Goal: Complete application form

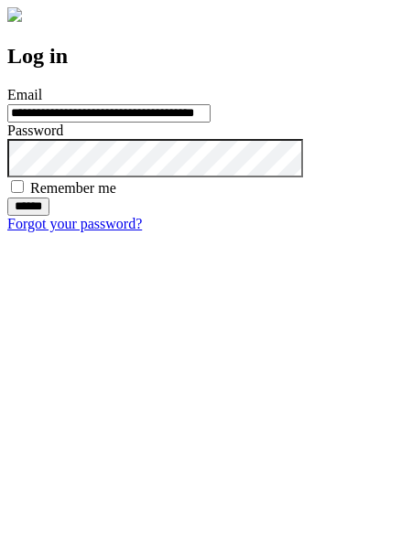
type input "**********"
click at [49, 216] on input "******" at bounding box center [28, 207] width 42 height 18
type input "**********"
click at [49, 216] on input "******" at bounding box center [28, 207] width 42 height 18
